Goal: Obtain resource: Download file/media

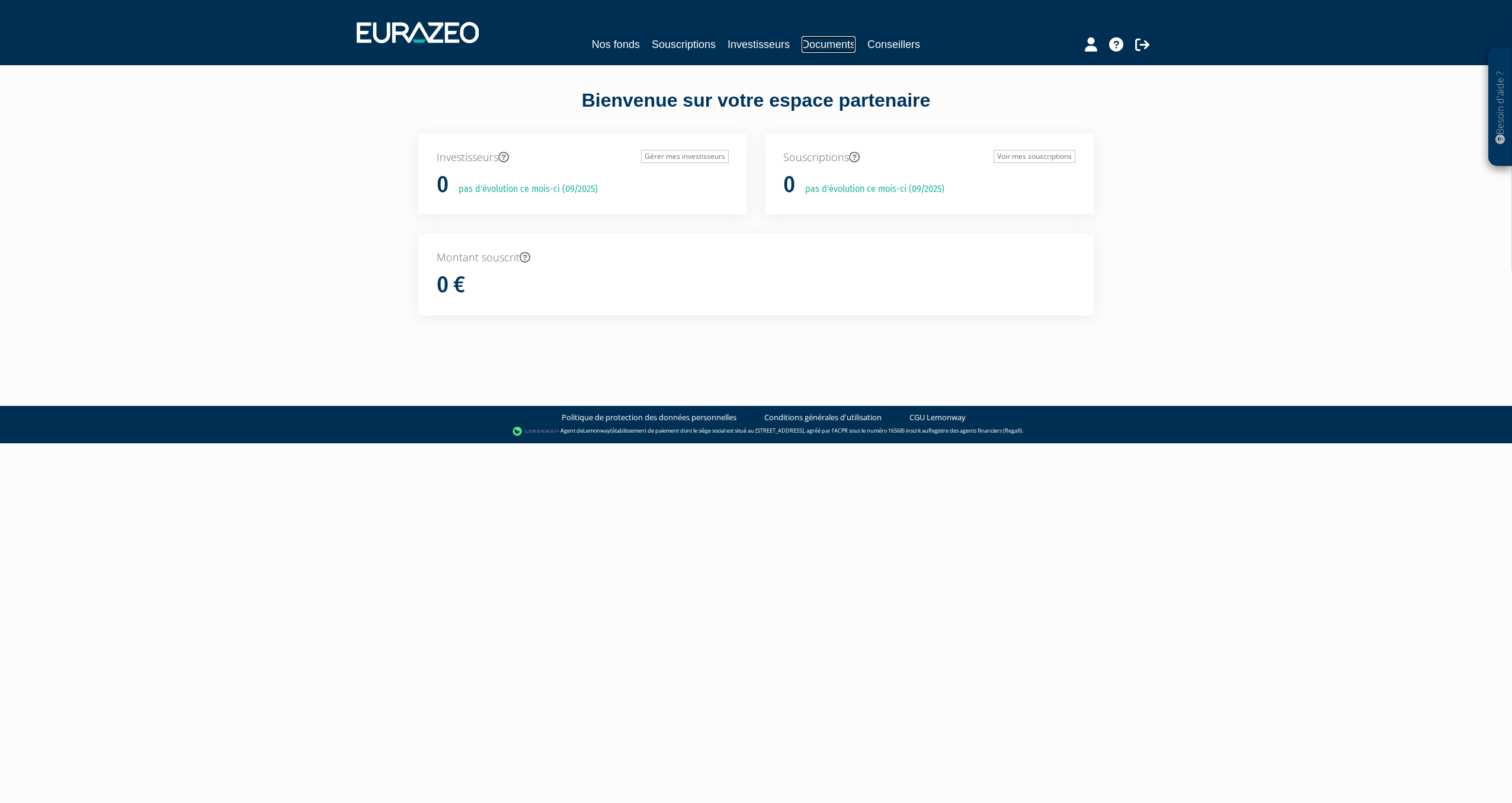
click at [829, 50] on link "Documents" at bounding box center [829, 45] width 54 height 16
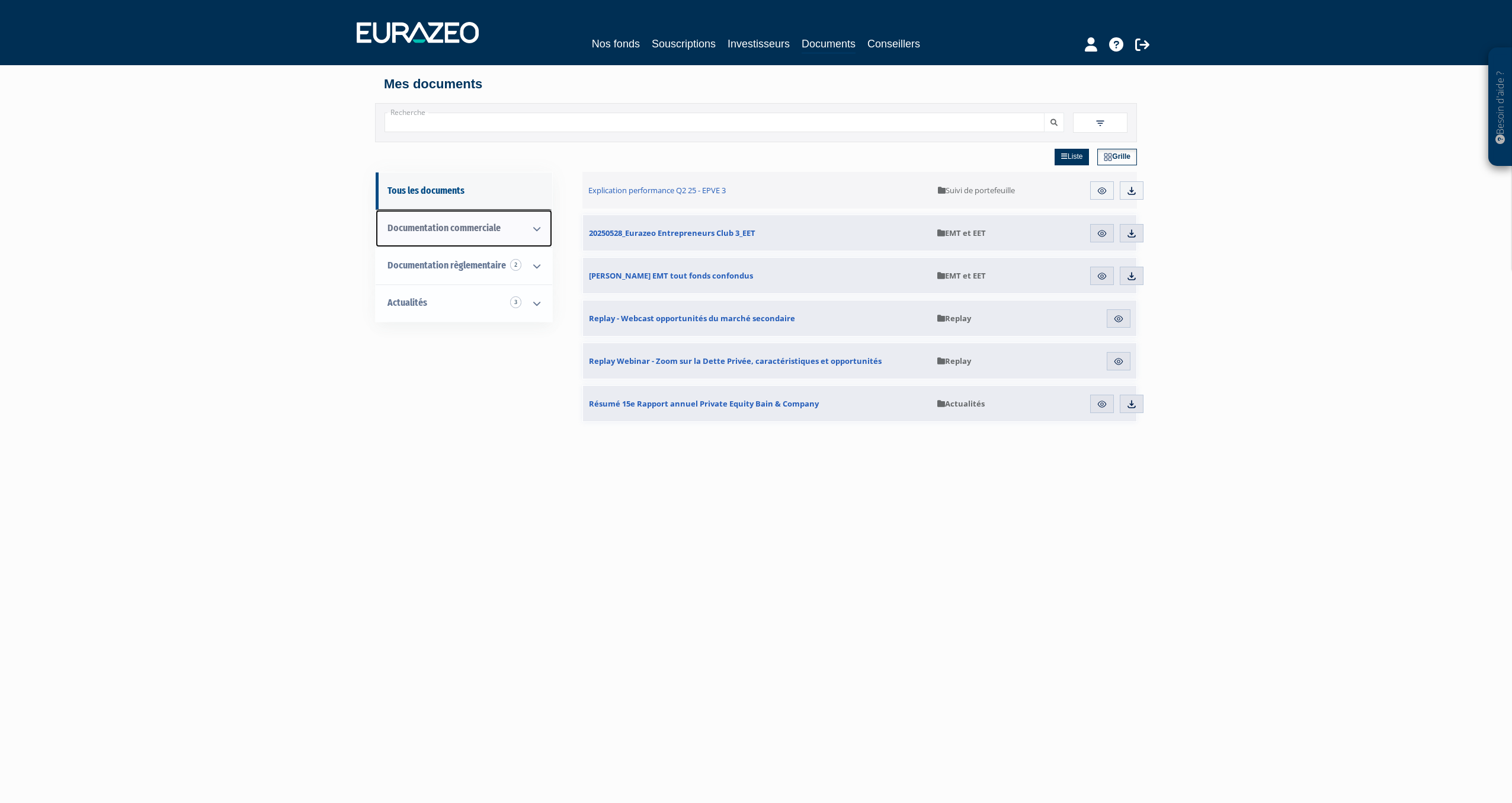
click at [468, 217] on link "Documentation commerciale" at bounding box center [464, 229] width 177 height 38
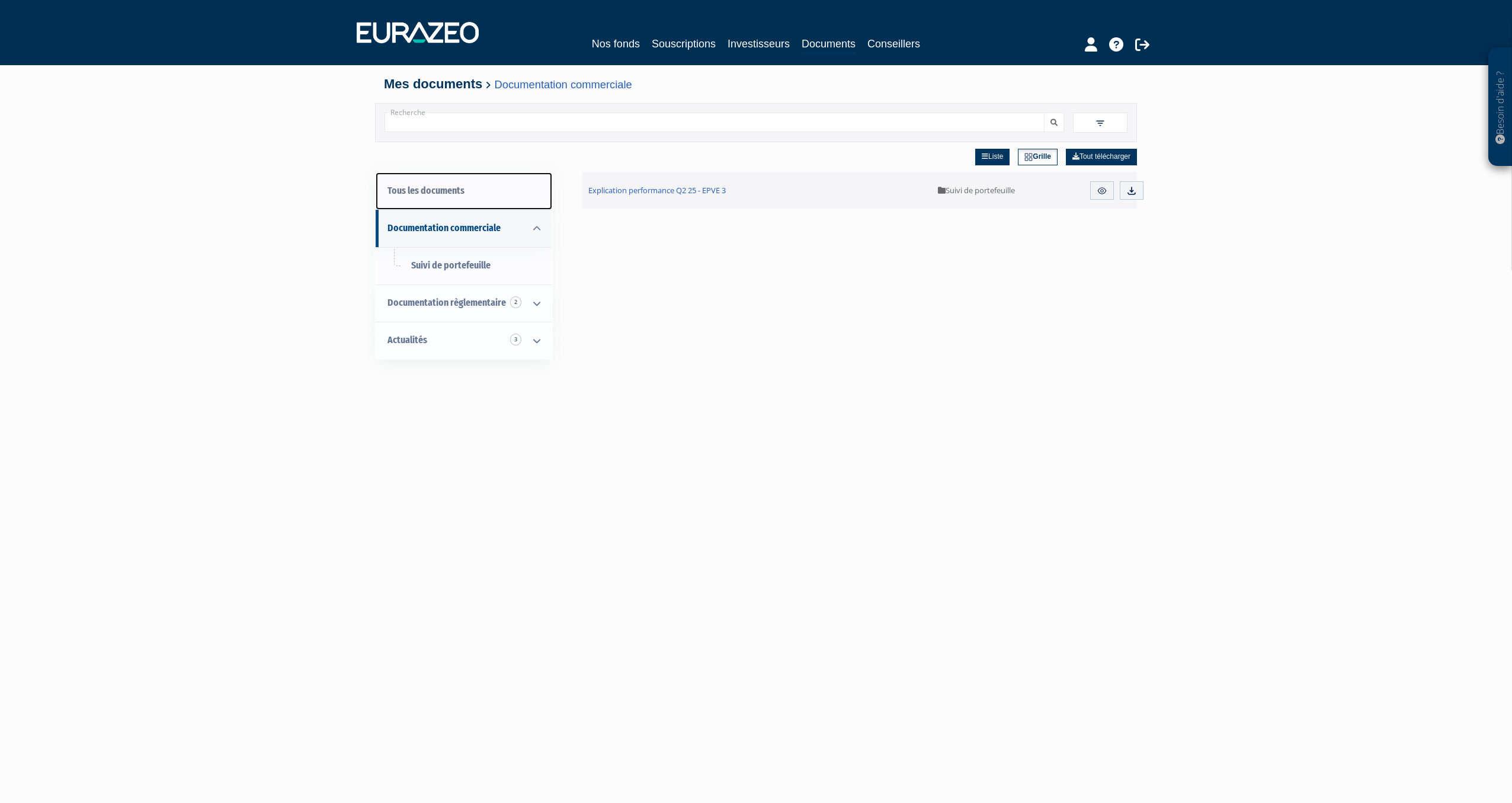
click at [440, 192] on link "Tous les documents" at bounding box center [464, 191] width 177 height 38
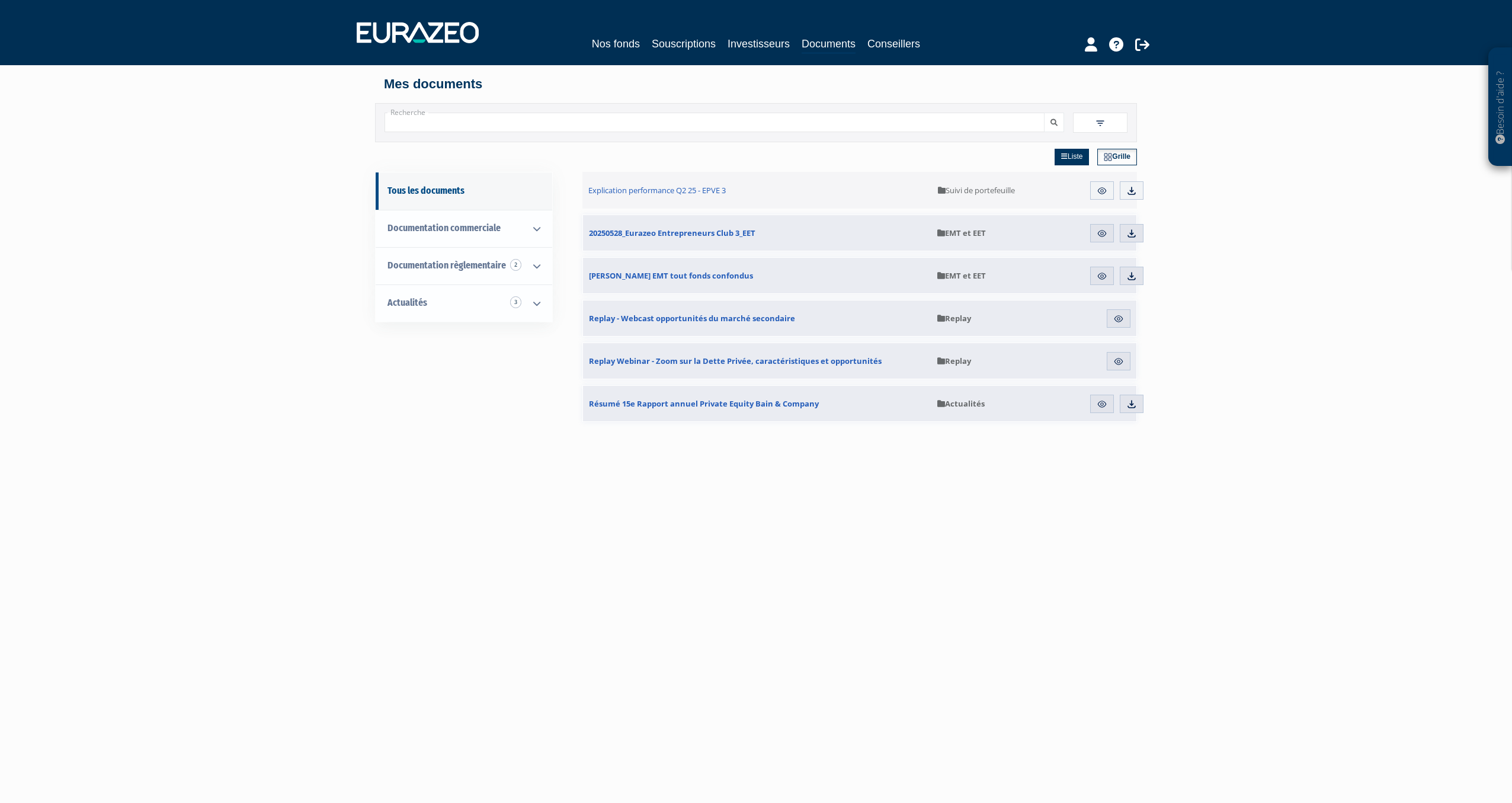
click at [868, 137] on div "Recherche Filtres Liste" at bounding box center [755, 122] width 762 height 39
click at [868, 122] on input "Recherche" at bounding box center [714, 122] width 660 height 19
click at [826, 38] on link "Documents" at bounding box center [829, 45] width 54 height 18
click at [478, 307] on link "Actualités 3" at bounding box center [464, 303] width 177 height 38
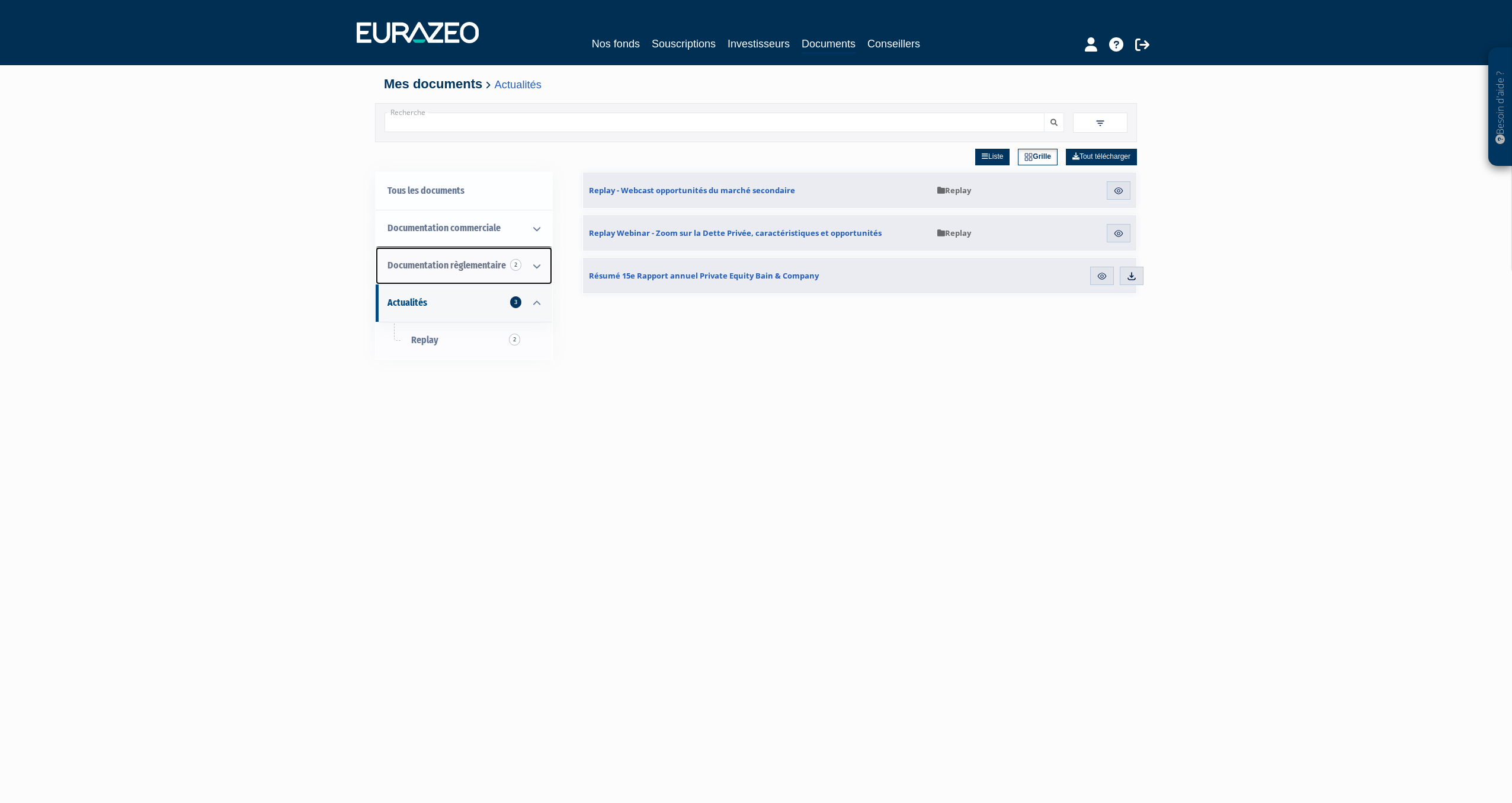
click at [476, 265] on span "Documentation règlementaire 2" at bounding box center [446, 265] width 118 height 11
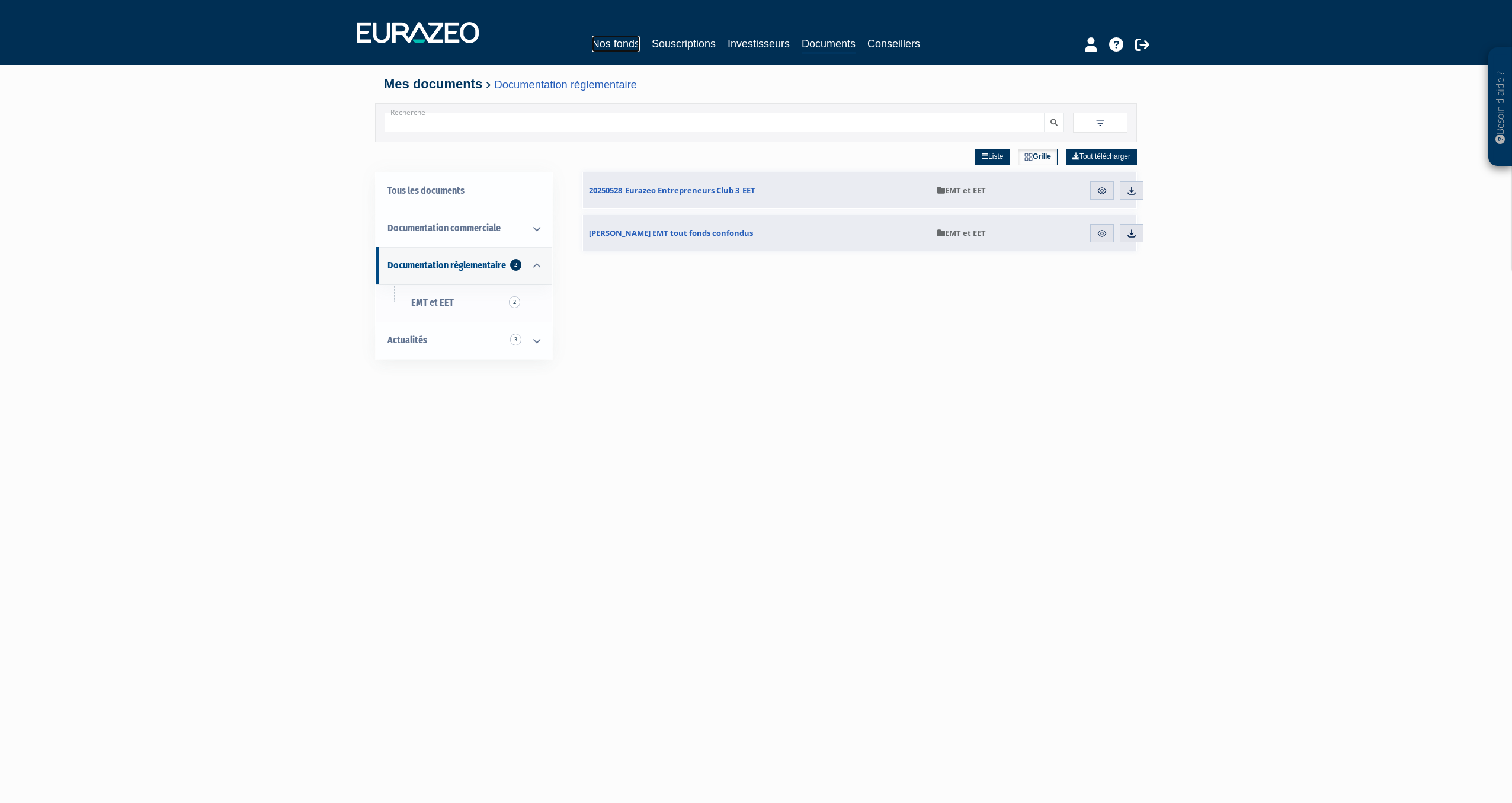
click at [637, 45] on link "Nos fonds" at bounding box center [616, 44] width 48 height 16
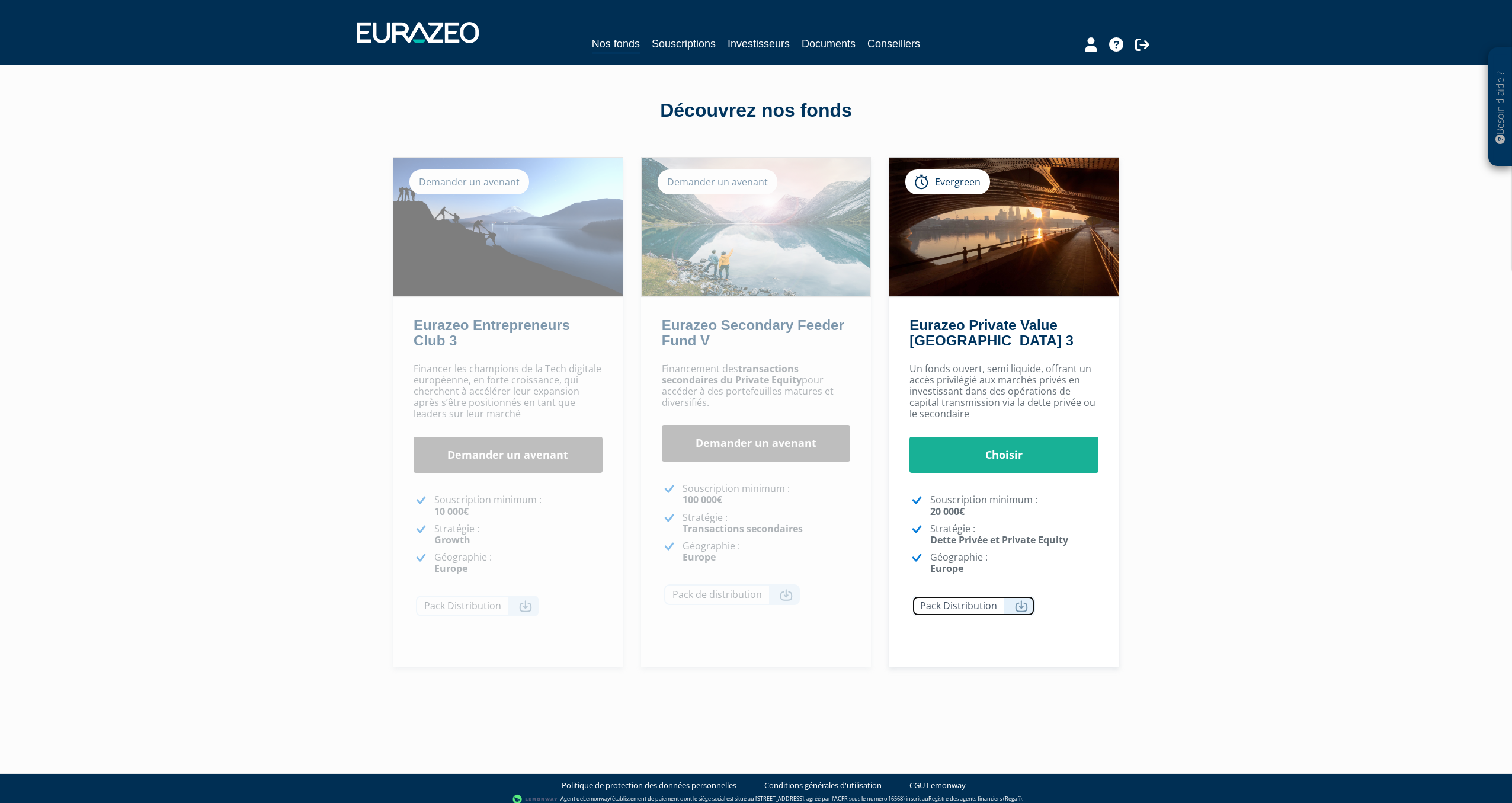
click at [1022, 607] on icon at bounding box center [1021, 606] width 13 height 12
click at [1008, 458] on link "Choisir" at bounding box center [1004, 455] width 189 height 37
